Goal: Transaction & Acquisition: Book appointment/travel/reservation

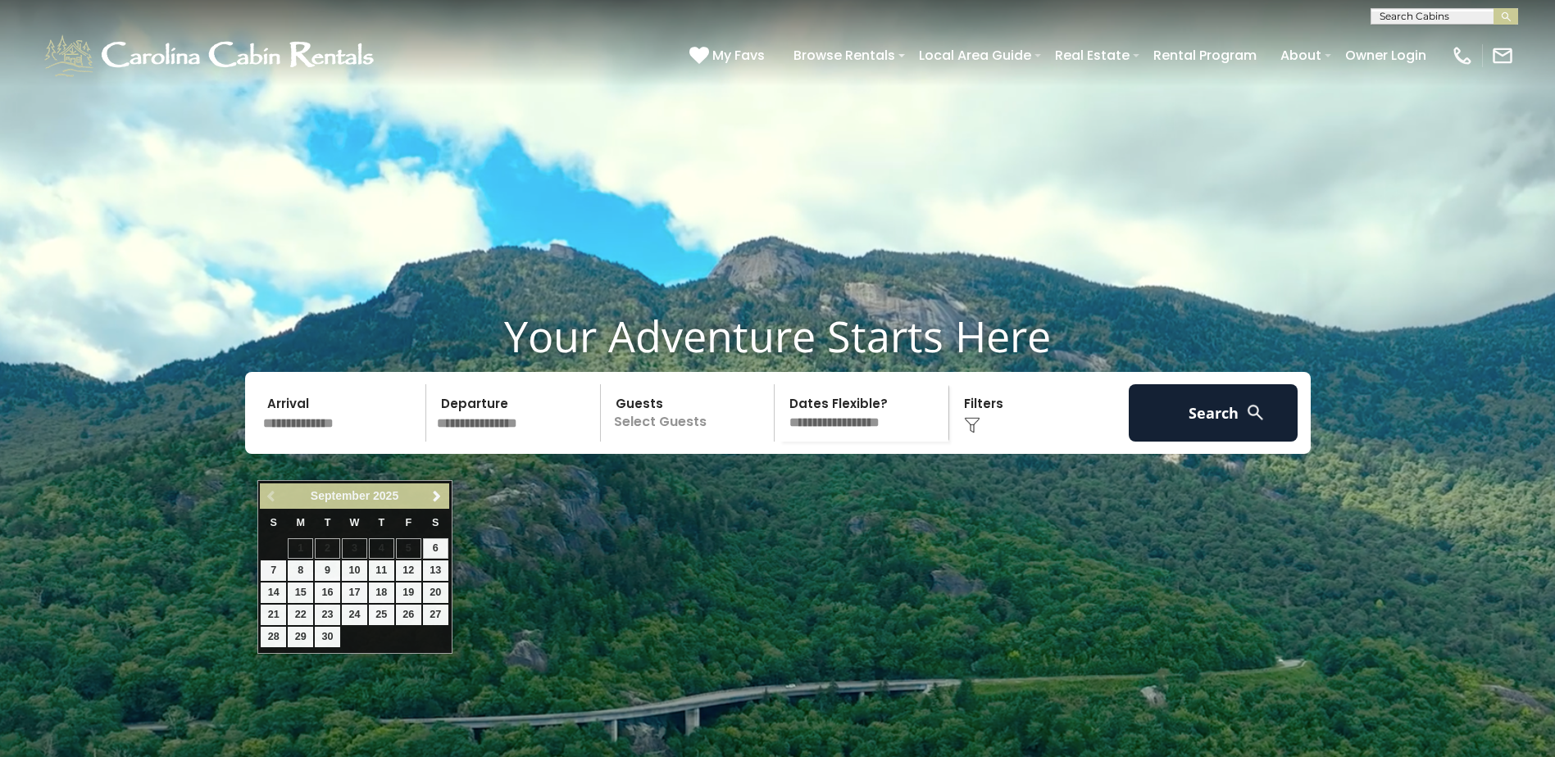
click at [383, 442] on input "text" at bounding box center [342, 412] width 170 height 57
click at [438, 500] on span "Next" at bounding box center [436, 496] width 13 height 13
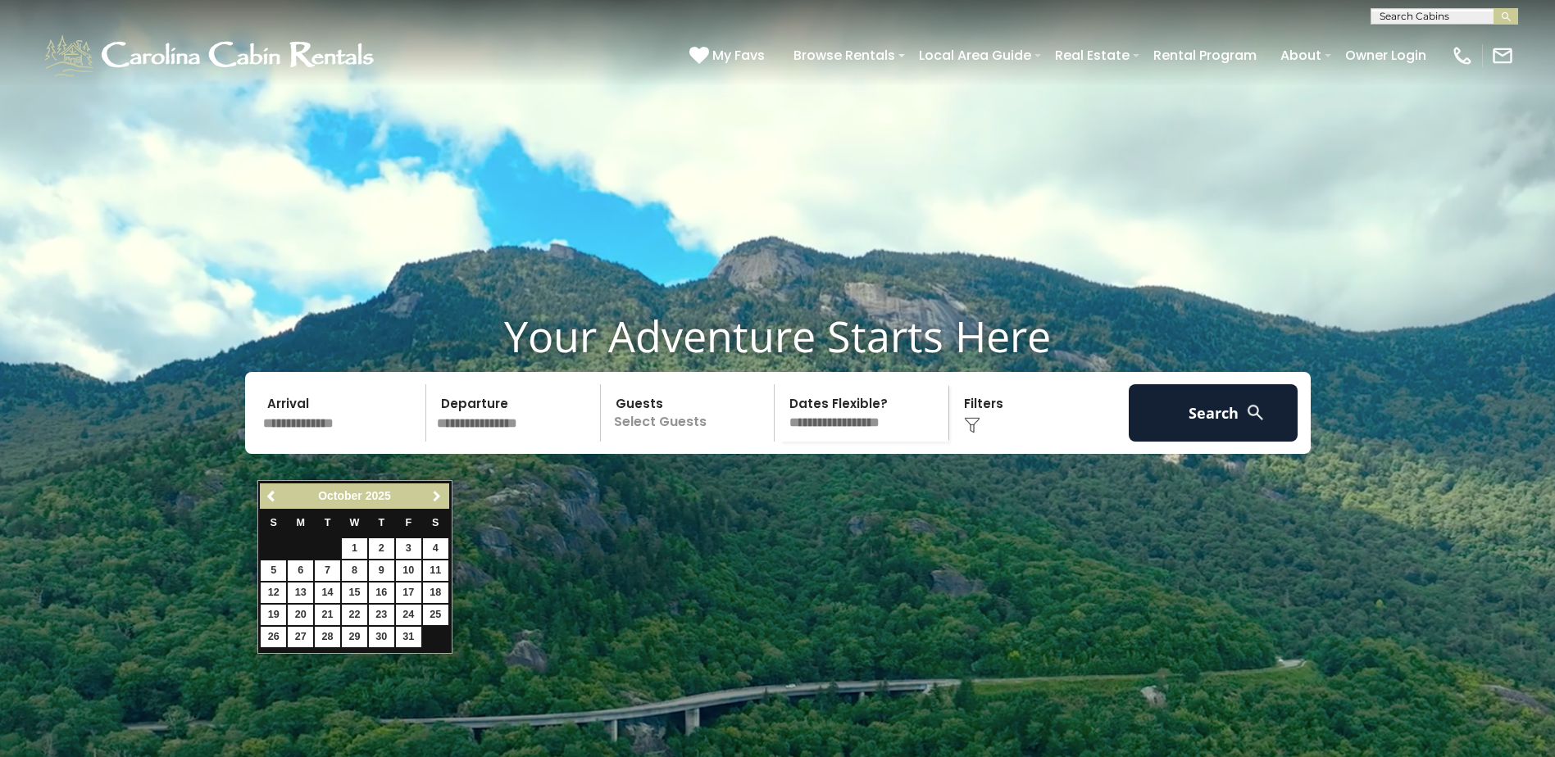
click at [438, 500] on span "Next" at bounding box center [436, 496] width 13 height 13
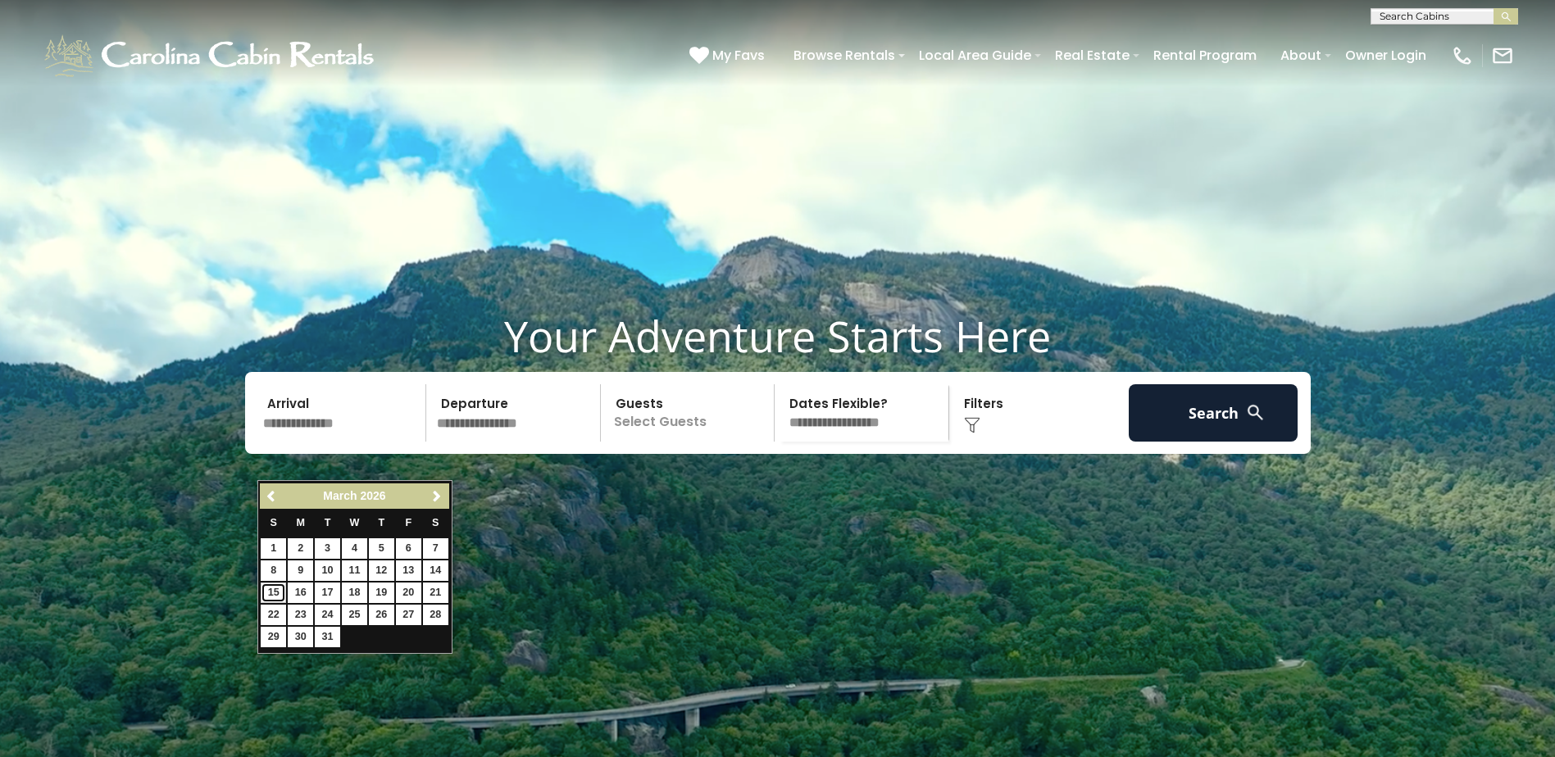
click at [270, 595] on link "15" at bounding box center [273, 593] width 25 height 20
type input "*******"
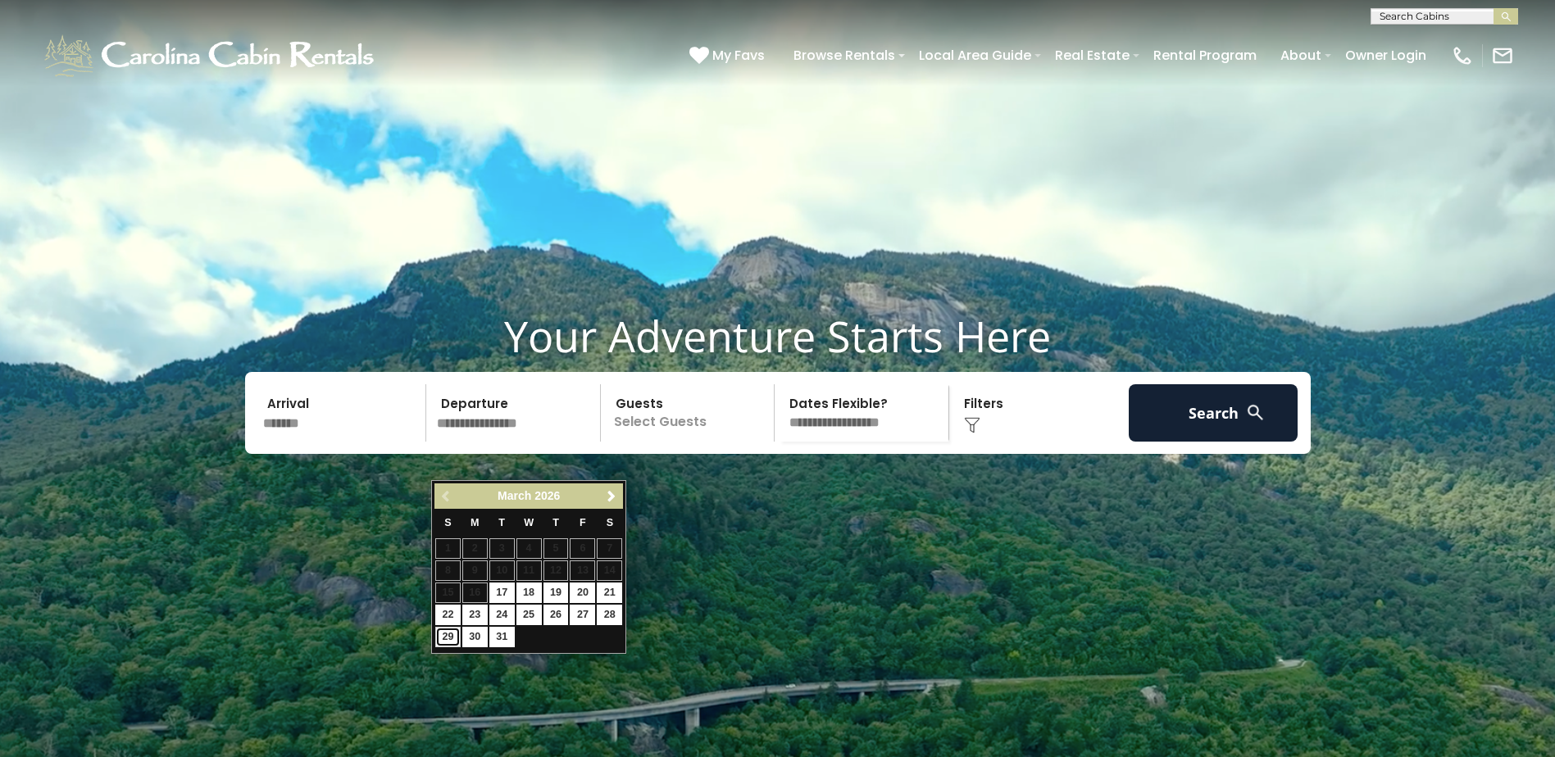
click at [450, 640] on link "29" at bounding box center [447, 637] width 25 height 20
type input "*******"
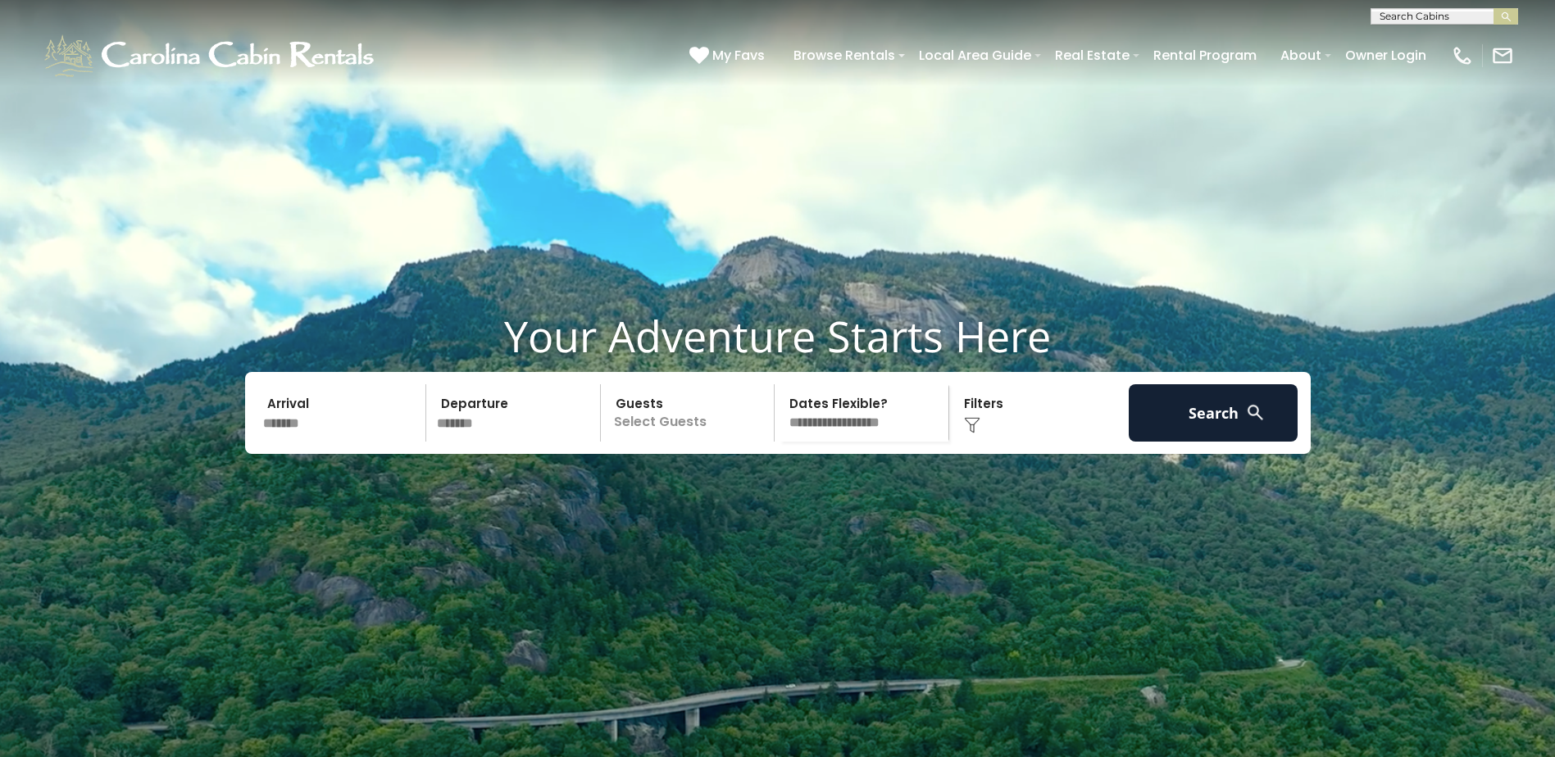
click at [711, 442] on p "Select Guests" at bounding box center [690, 412] width 169 height 57
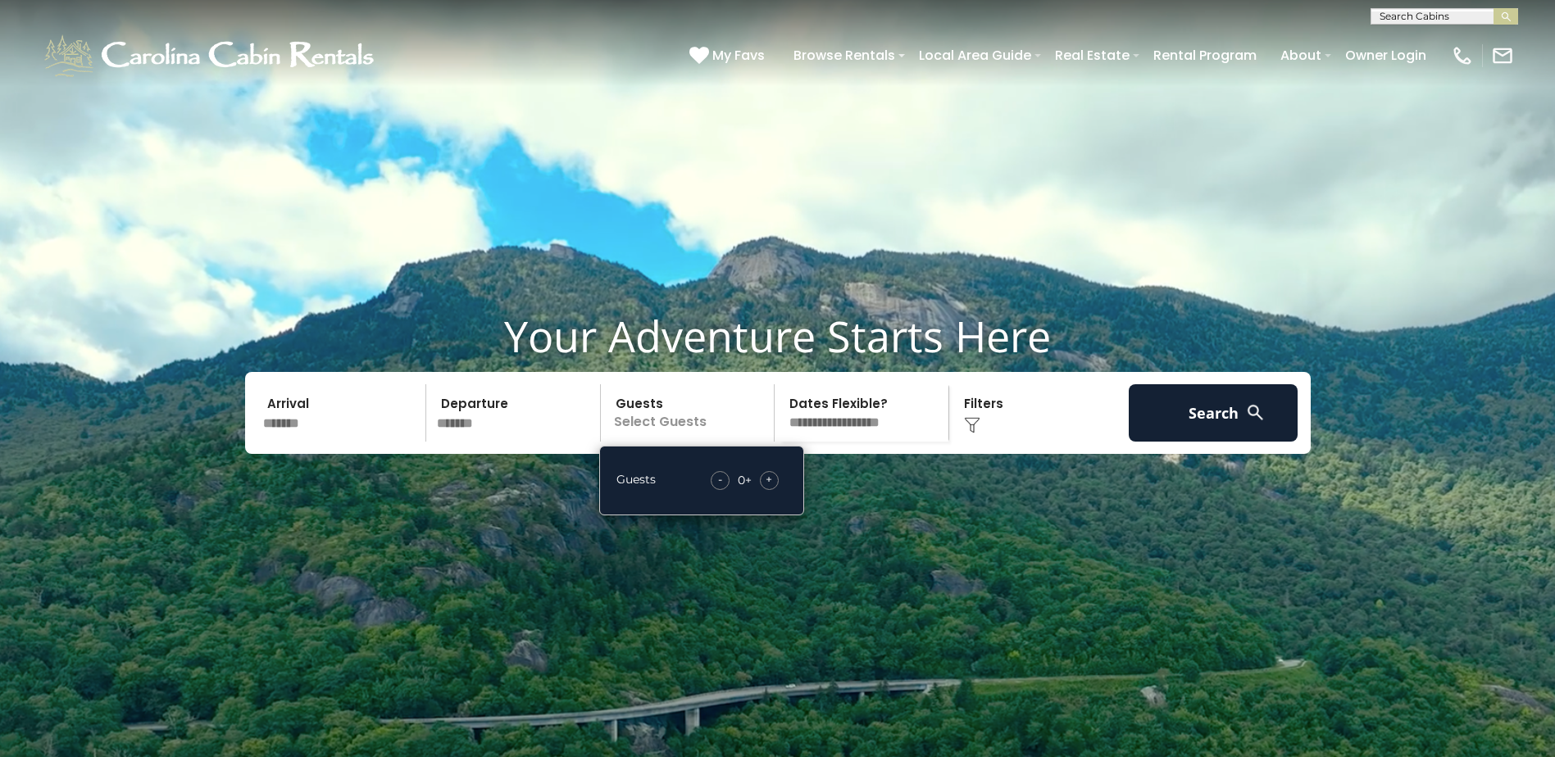
click at [766, 488] on span "+" at bounding box center [769, 479] width 7 height 16
click at [770, 488] on span "+" at bounding box center [769, 479] width 7 height 16
click at [918, 442] on select "**********" at bounding box center [863, 412] width 169 height 57
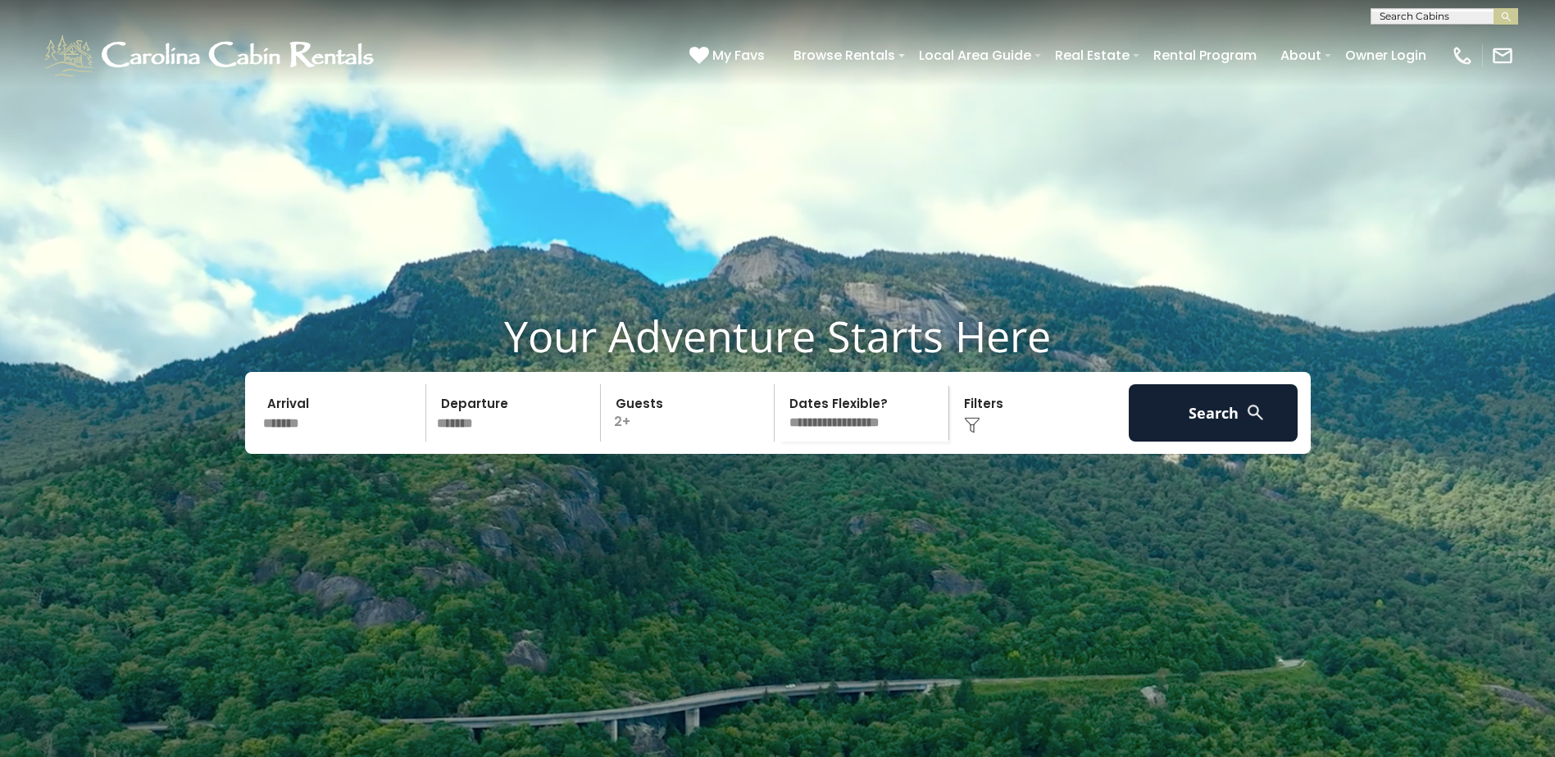
select select "*"
click at [779, 423] on select "**********" at bounding box center [863, 412] width 169 height 57
click at [986, 437] on div "Click to Choose" at bounding box center [1039, 412] width 170 height 57
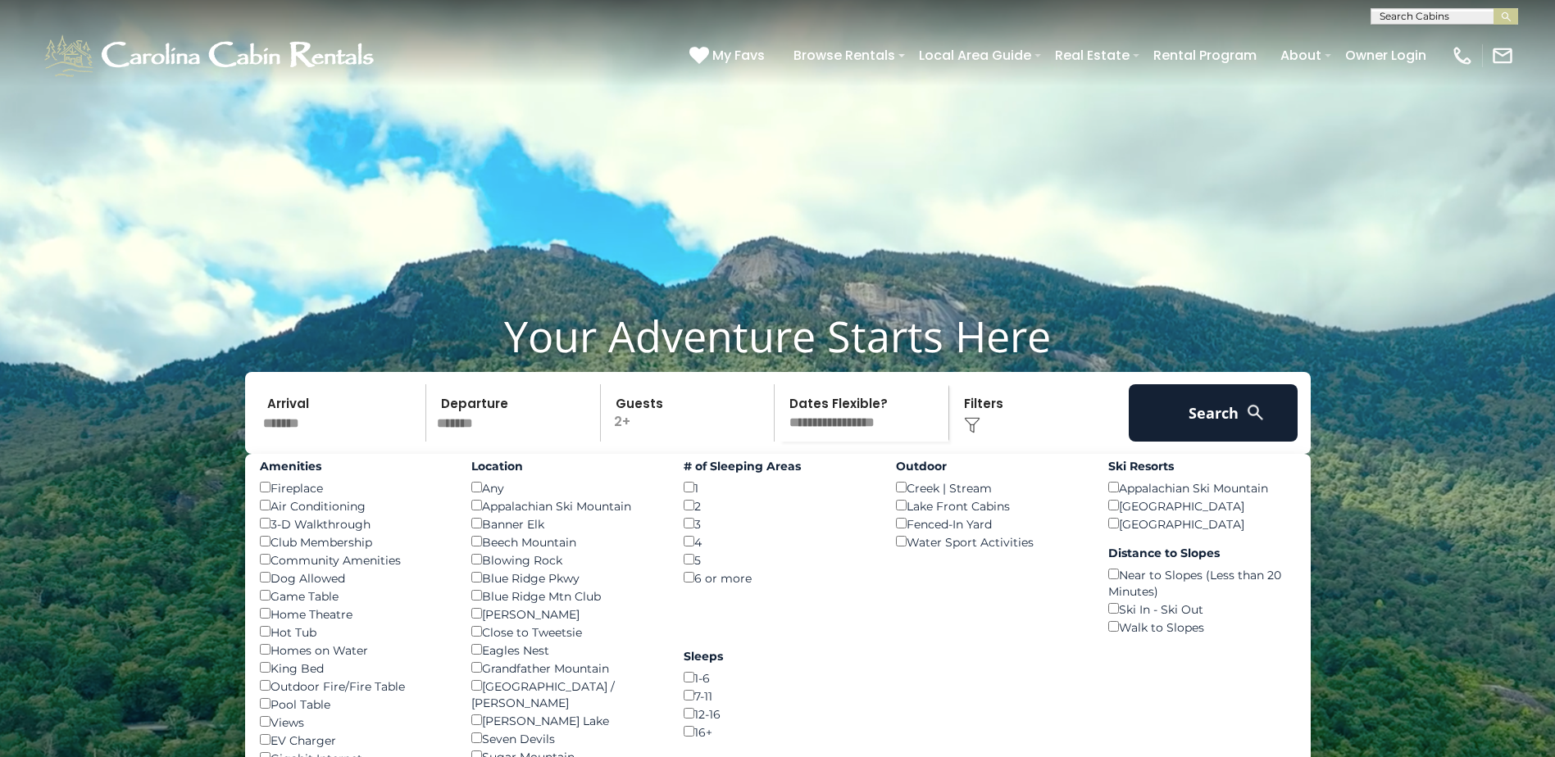
click at [1005, 442] on div "Click to Choose" at bounding box center [1039, 412] width 170 height 57
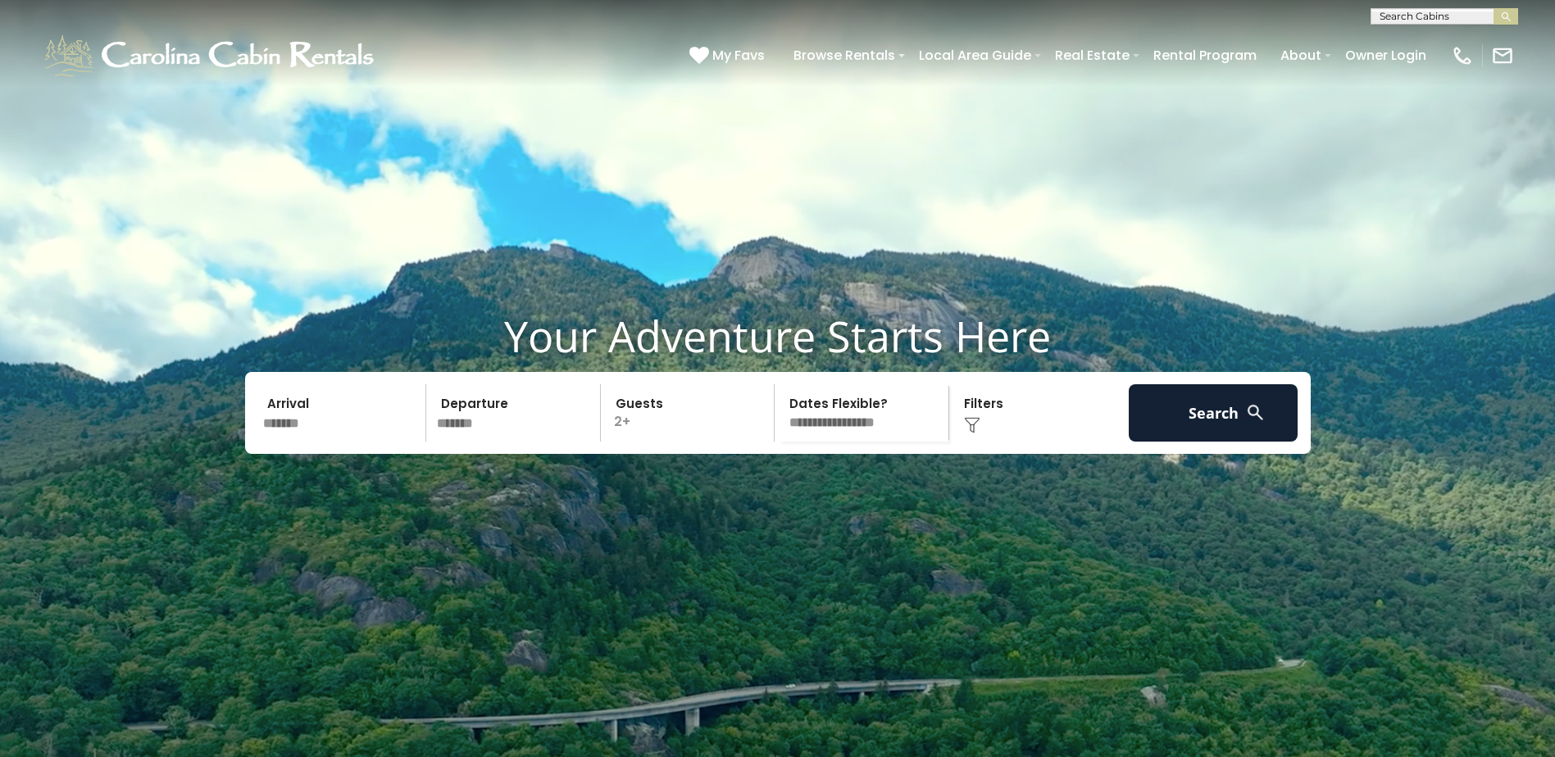
click at [1005, 442] on div "Click to Choose" at bounding box center [1039, 412] width 170 height 57
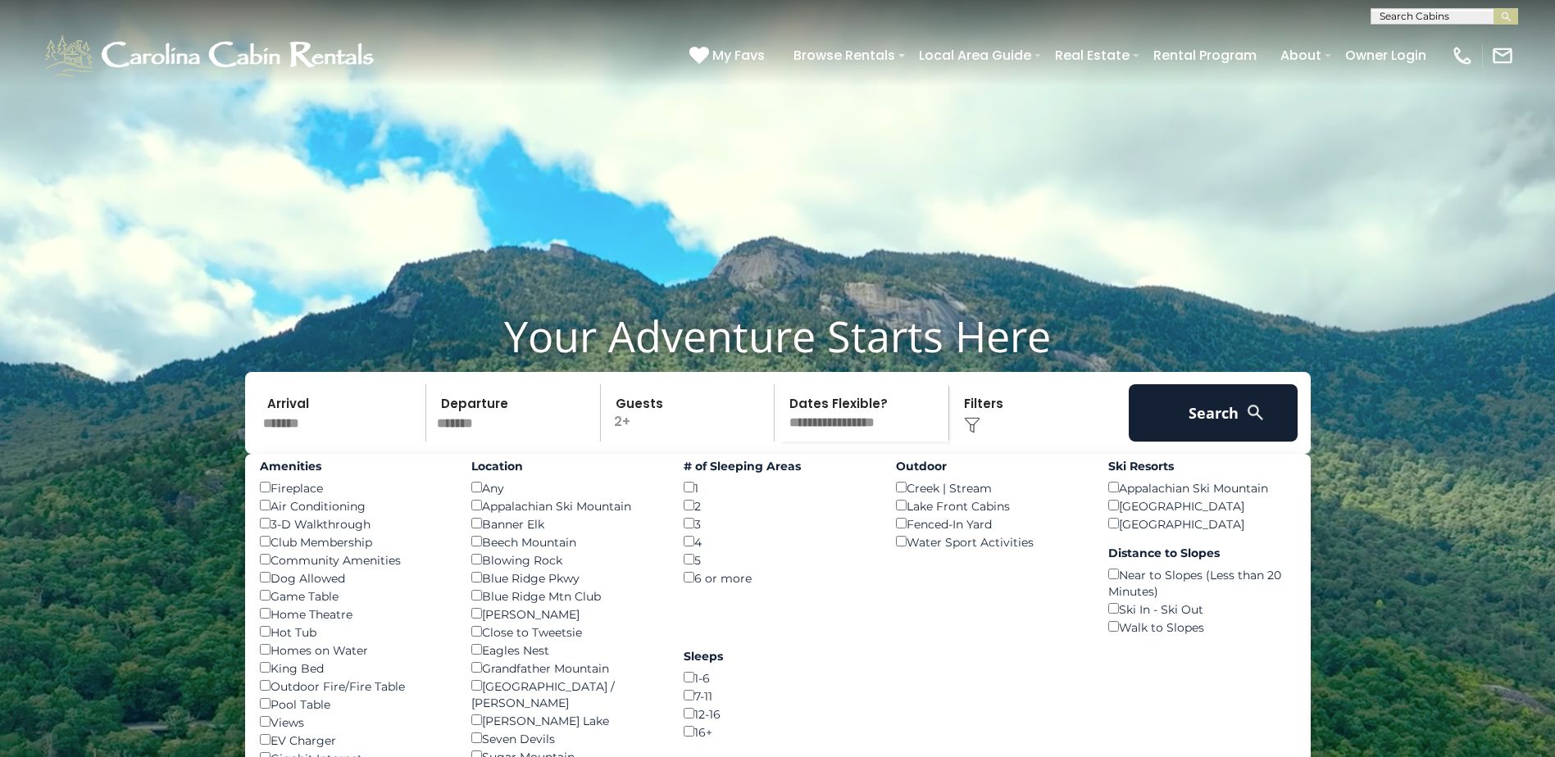
click at [1005, 442] on div "Click to Choose" at bounding box center [1039, 412] width 170 height 57
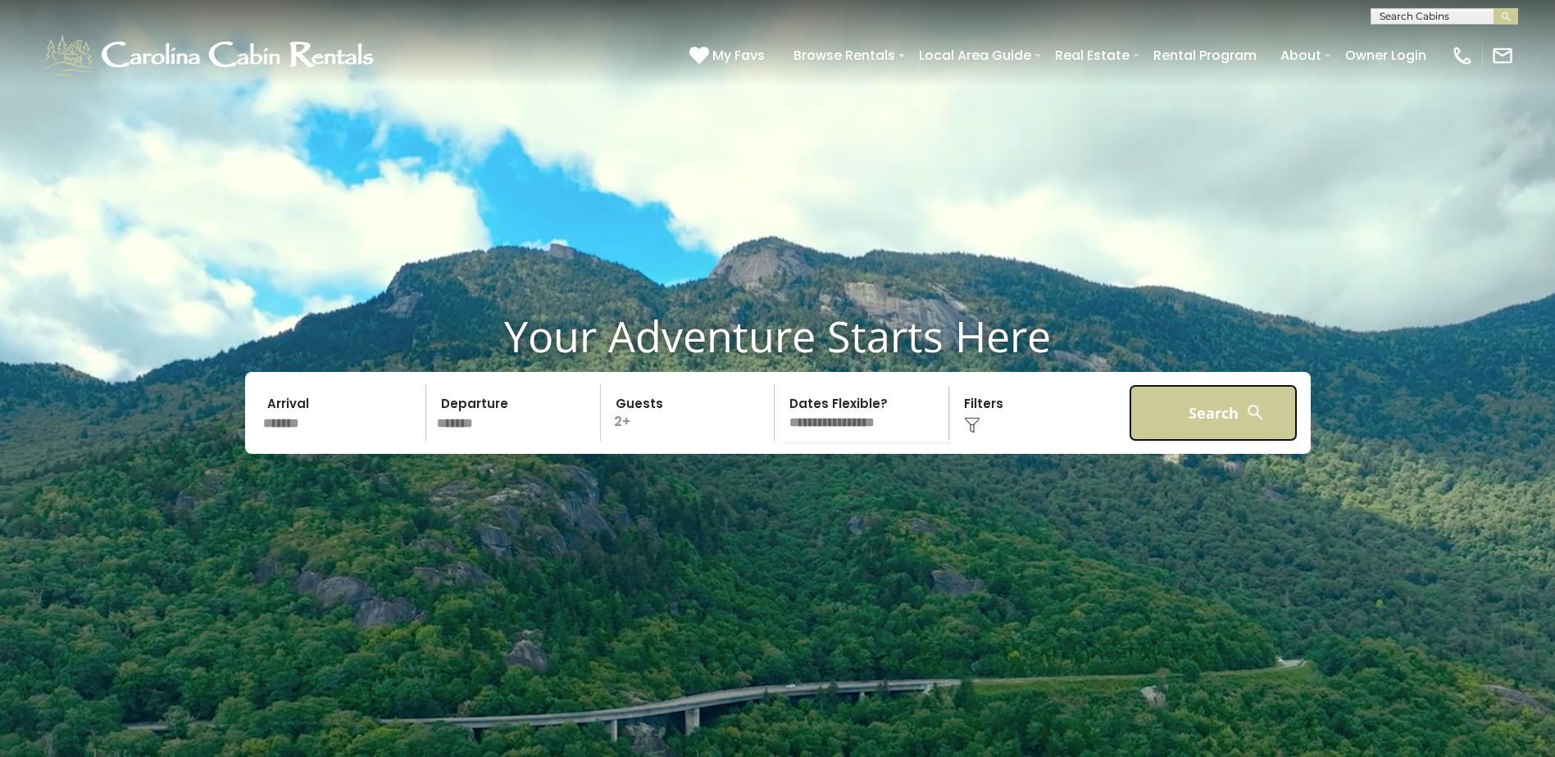
click at [1213, 442] on button "Search" at bounding box center [1214, 412] width 170 height 57
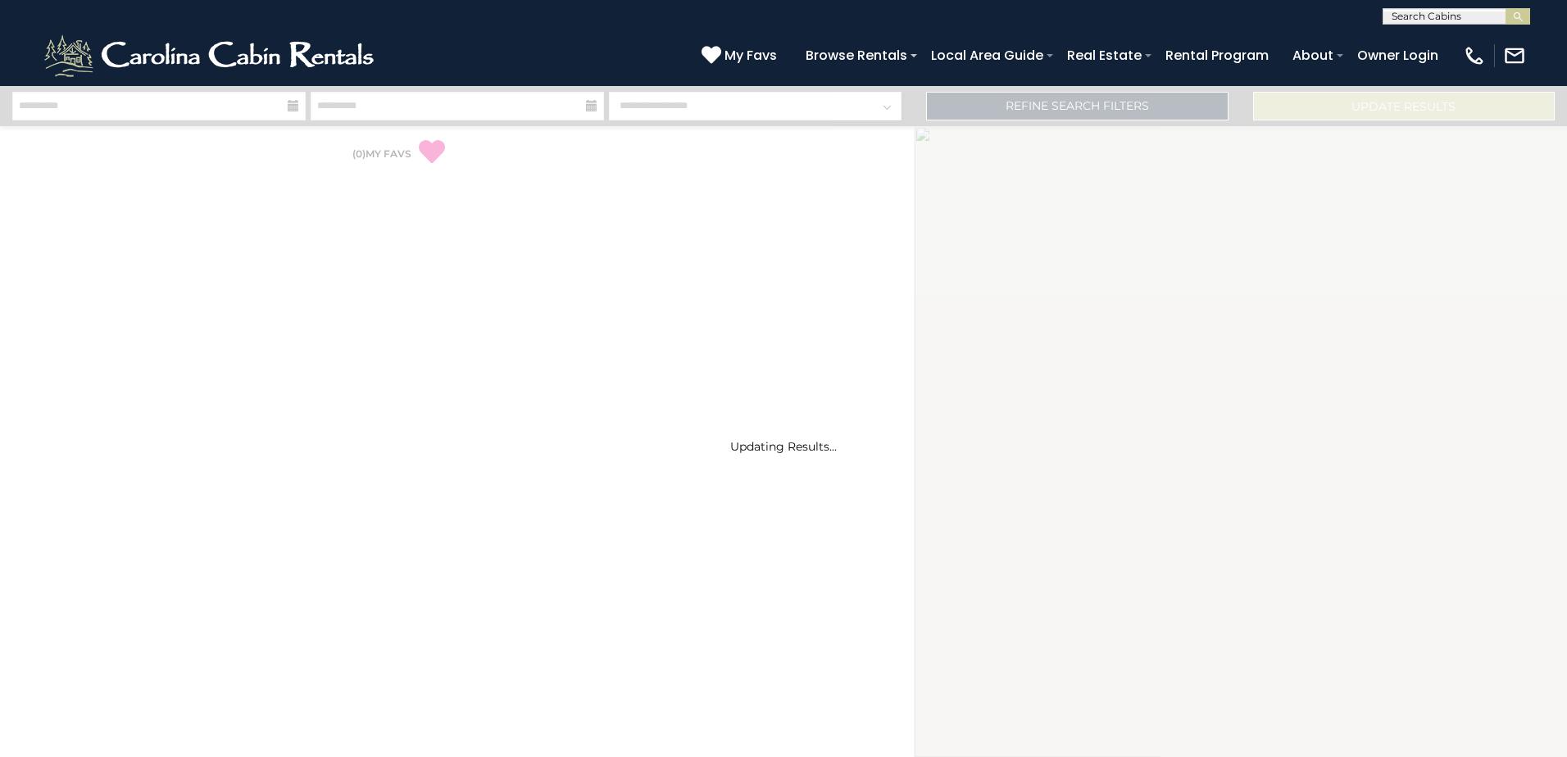
select select "*"
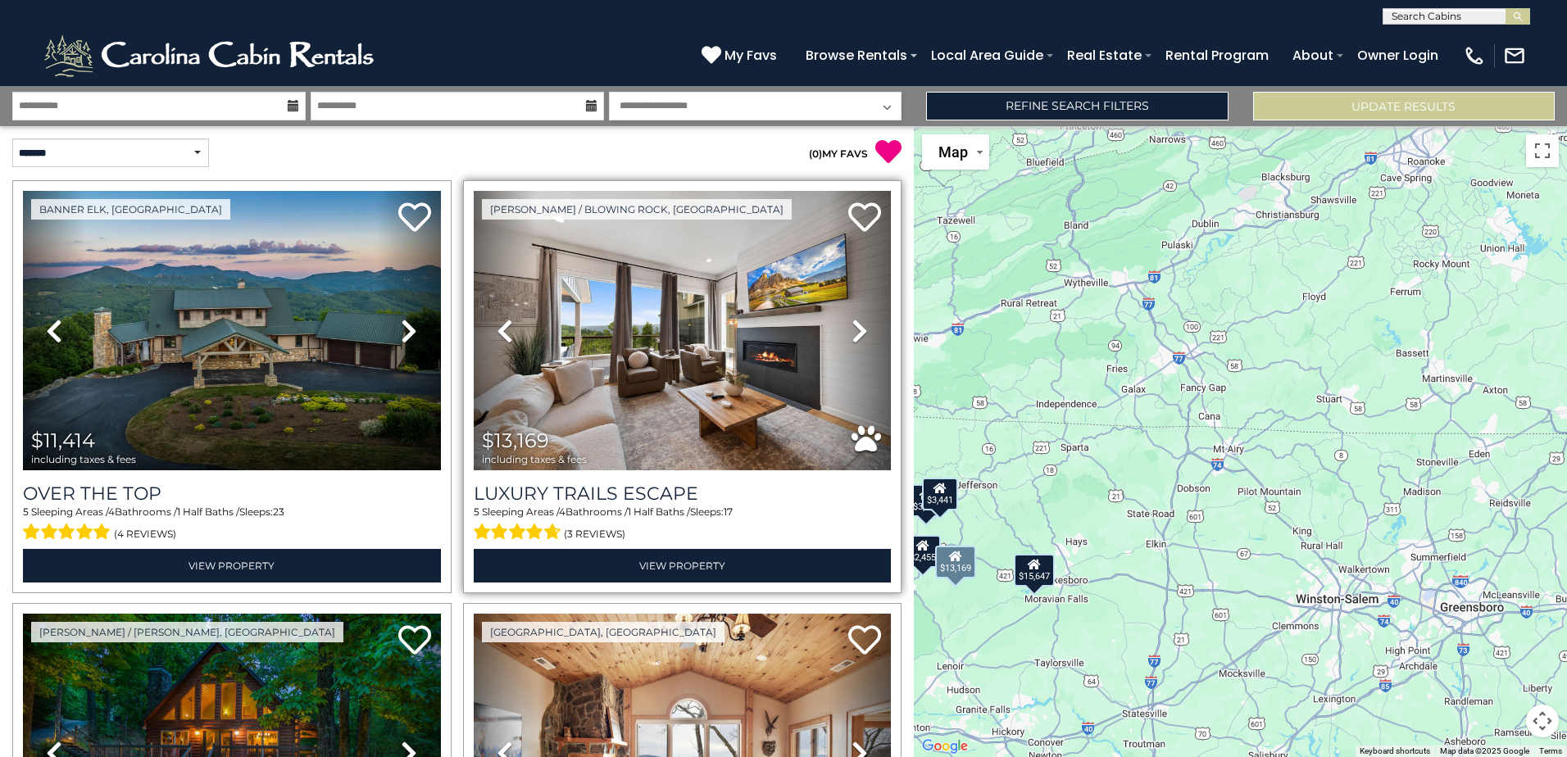
drag, startPoint x: 1122, startPoint y: 459, endPoint x: 743, endPoint y: 587, distance: 399.7
click at [743, 587] on div "**********" at bounding box center [783, 421] width 1567 height 671
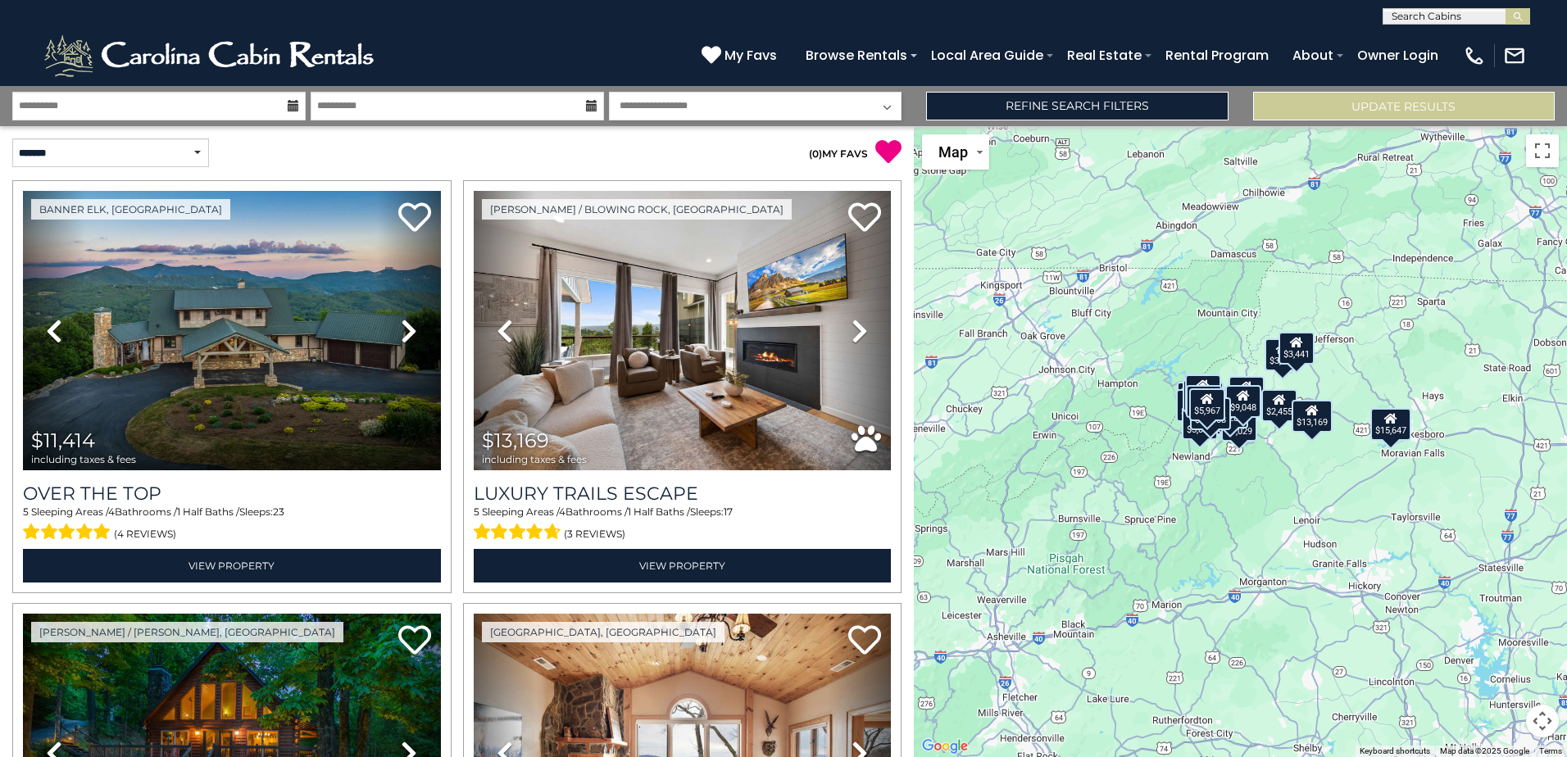
drag, startPoint x: 959, startPoint y: 677, endPoint x: 1316, endPoint y: 528, distance: 386.5
click at [1316, 528] on div "$11,414 $13,169 $3,929 $5,967 $6,058 $8,496 $5,911 $4,828 $6,309 $6,545 $15,647…" at bounding box center [1240, 441] width 653 height 631
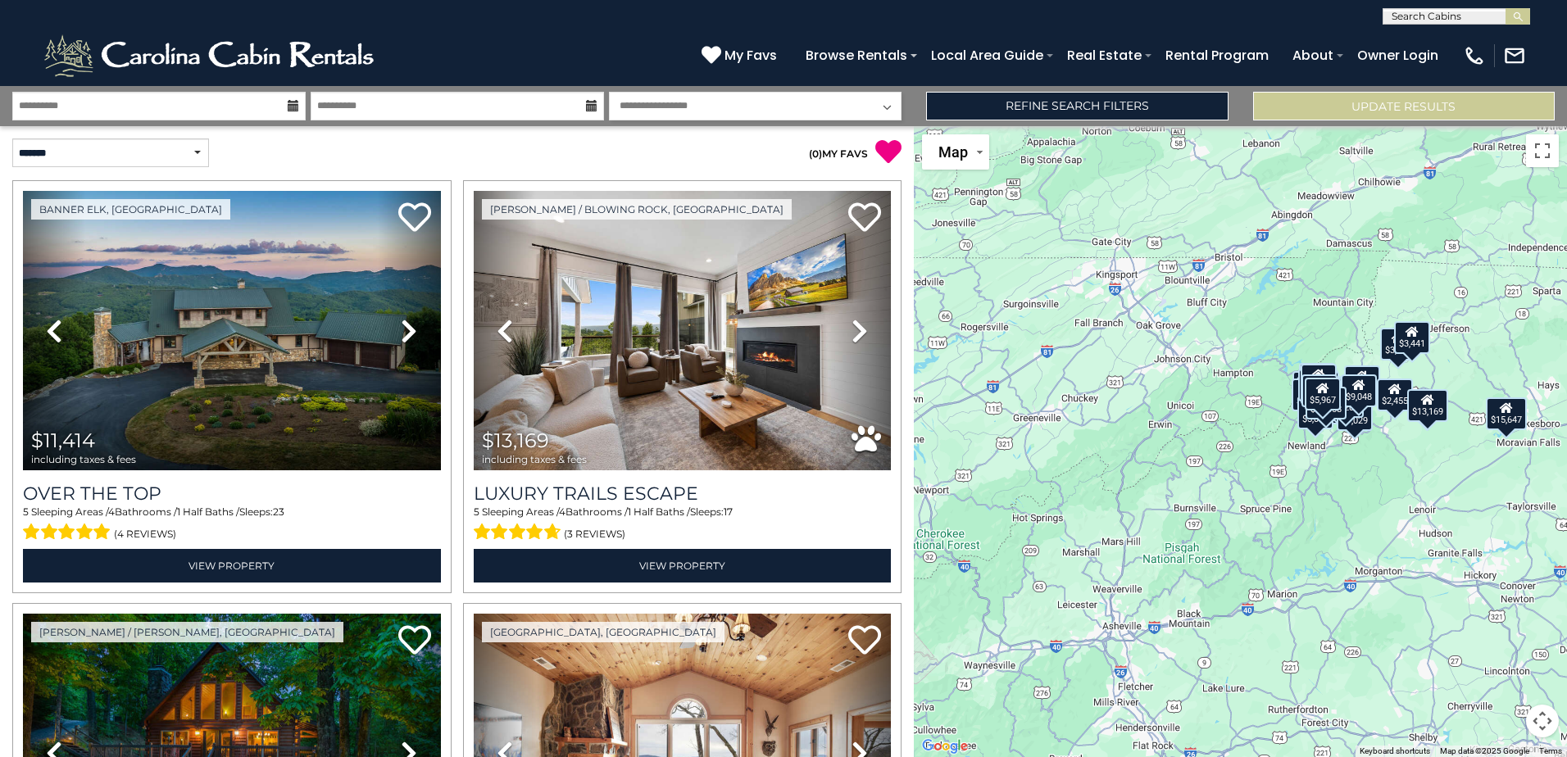
drag, startPoint x: 1065, startPoint y: 470, endPoint x: 1180, endPoint y: 461, distance: 115.9
click at [1180, 461] on div "$11,414 $13,169 $3,929 $5,967 $6,058 $8,496 $5,911 $4,828 $6,309 $6,545 $15,647…" at bounding box center [1240, 441] width 653 height 631
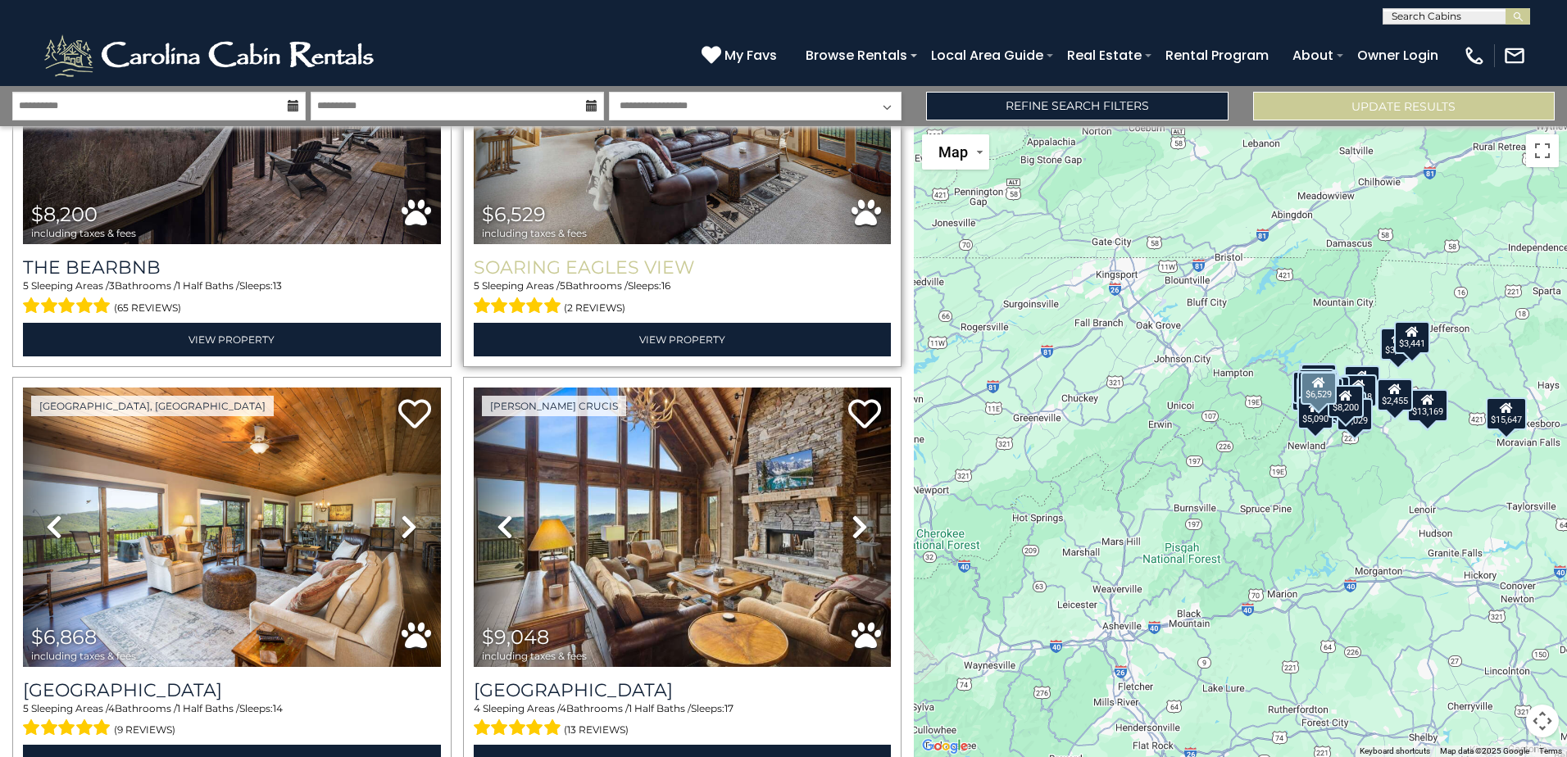
scroll to position [5328, 0]
